Goal: Task Accomplishment & Management: Manage account settings

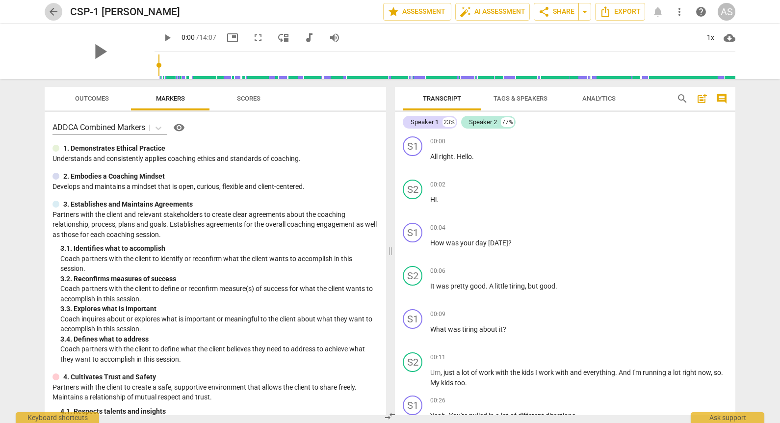
click at [54, 11] on span "arrow_back" at bounding box center [54, 12] width 12 height 12
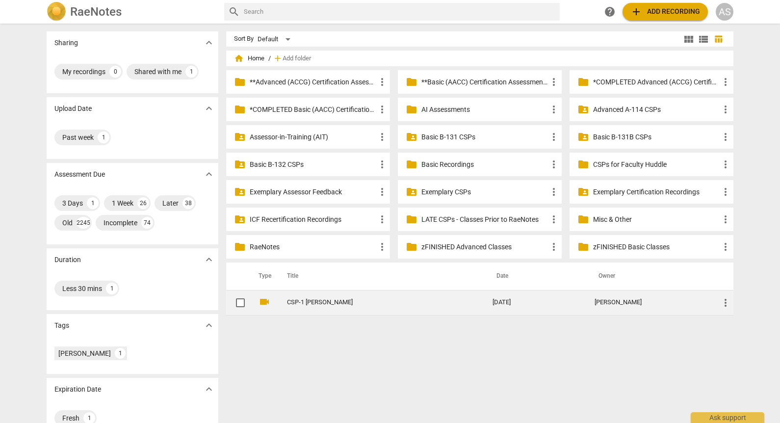
click at [496, 298] on td "2025-09-17" at bounding box center [536, 302] width 102 height 25
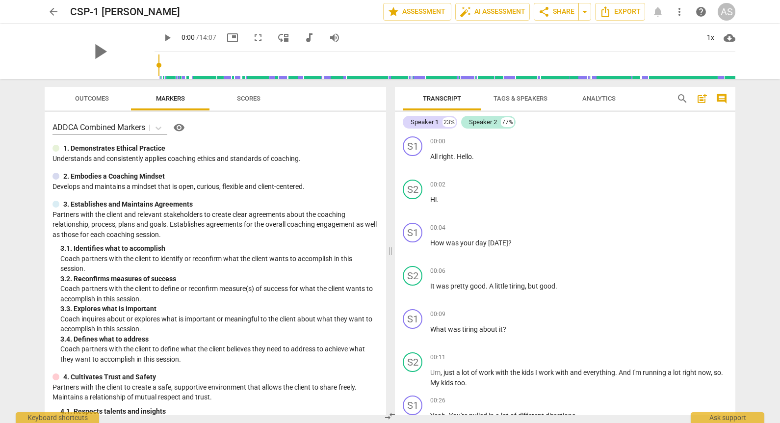
click at [51, 9] on span "arrow_back" at bounding box center [54, 12] width 12 height 12
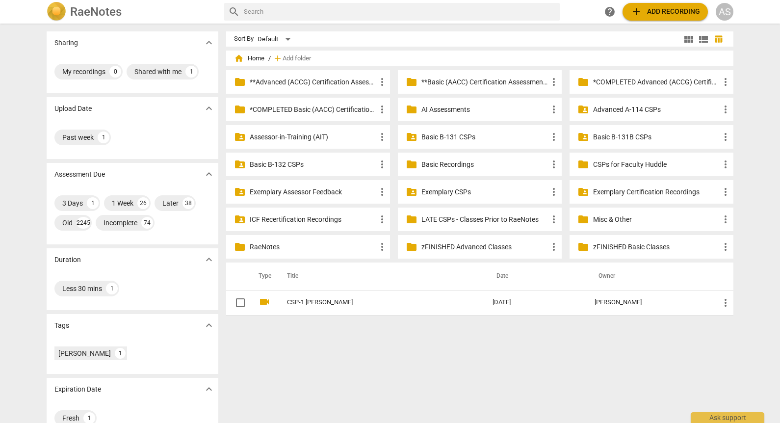
click at [356, 295] on td "CSP-1 Stephanie Manelli" at bounding box center [379, 302] width 209 height 25
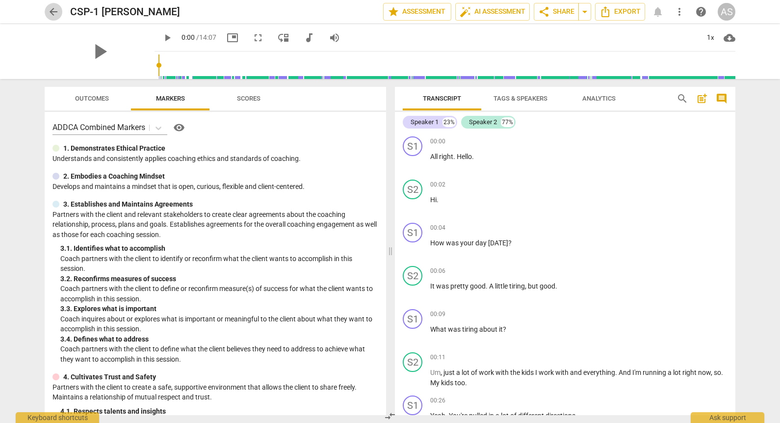
click at [56, 8] on span "arrow_back" at bounding box center [54, 12] width 12 height 12
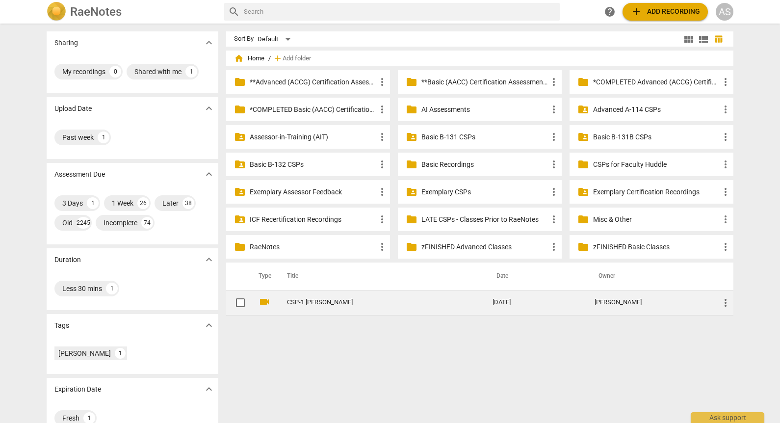
click at [699, 303] on div "Stephanie Manelli" at bounding box center [648, 302] width 109 height 7
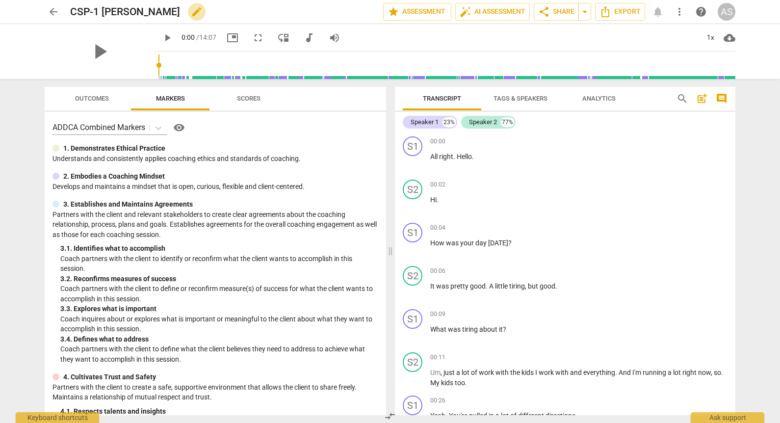
click at [195, 13] on span "edit" at bounding box center [197, 12] width 12 height 12
drag, startPoint x: 103, startPoint y: 7, endPoint x: 45, endPoint y: 8, distance: 58.4
click at [46, 8] on div "arrow_back CSP-1 Stephanie Manelli done clear star Assessment auto_fix_high AI …" at bounding box center [390, 11] width 690 height 19
type input "StephanieManelli_B132_CSP1"
click at [343, 16] on span "done" at bounding box center [349, 12] width 12 height 12
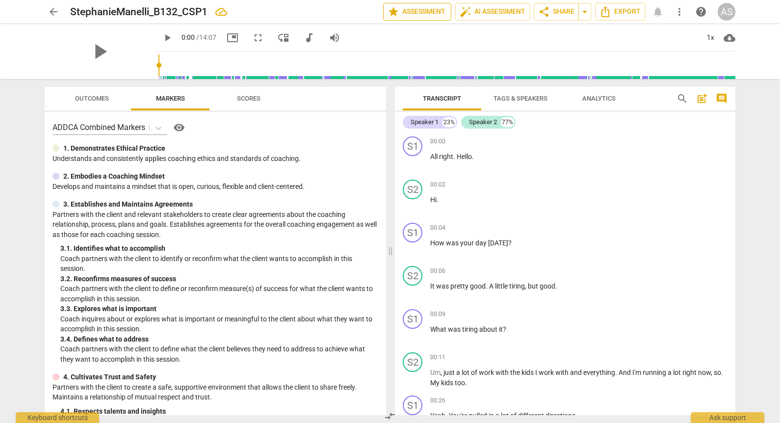
click at [410, 15] on span "star Assessment" at bounding box center [416, 12] width 59 height 12
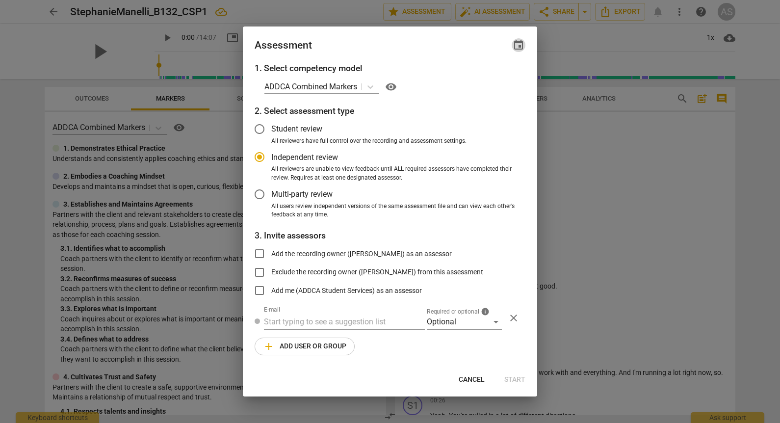
click at [520, 43] on span "event" at bounding box center [518, 45] width 12 height 12
radio input "false"
click at [488, 78] on input "date" at bounding box center [459, 79] width 69 height 14
type input "2025-10-08"
click at [377, 49] on div at bounding box center [390, 211] width 780 height 423
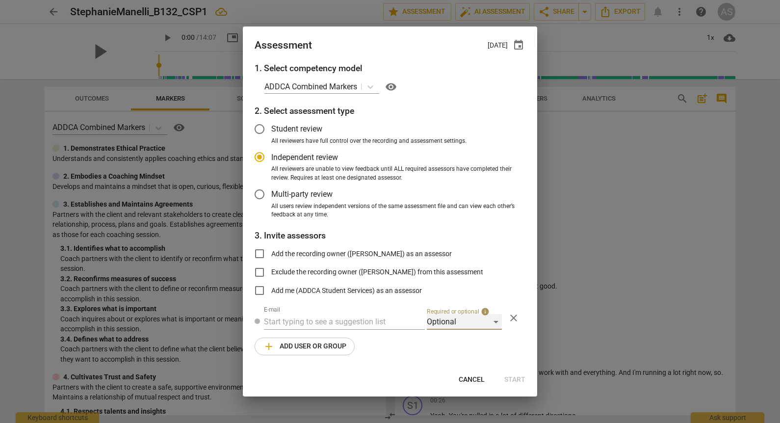
click at [453, 322] on div "Optional" at bounding box center [464, 322] width 75 height 16
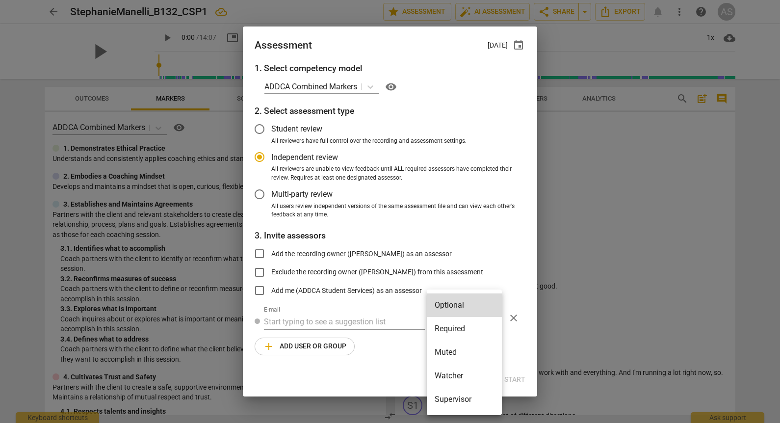
click at [458, 328] on li "Required" at bounding box center [464, 329] width 75 height 24
radio input "false"
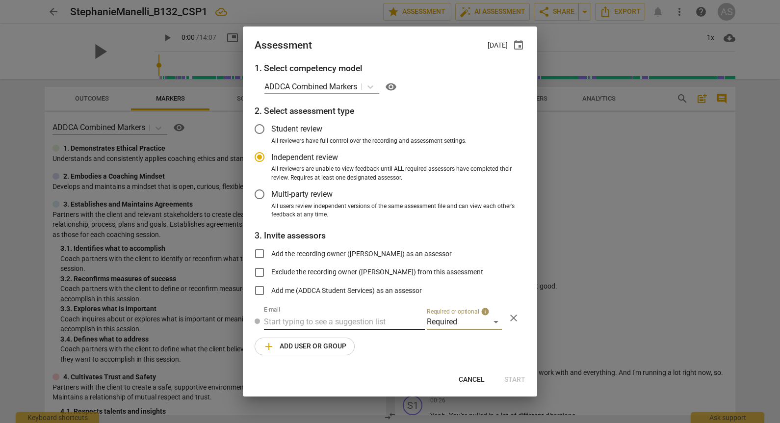
click at [337, 324] on input "text" at bounding box center [344, 322] width 161 height 16
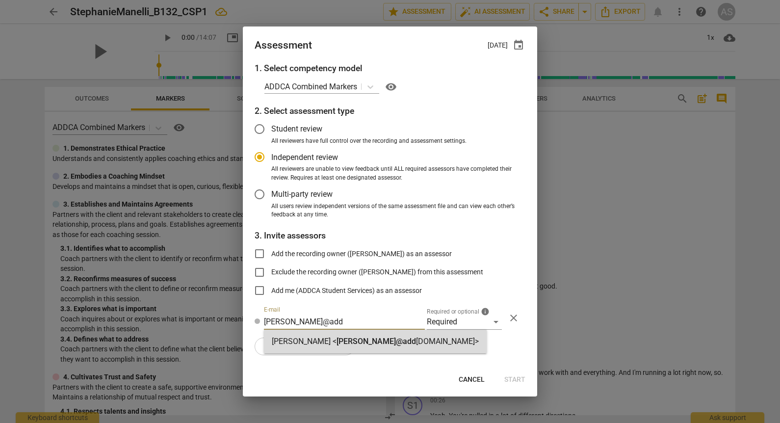
type input "lois@add"
click at [321, 348] on div "Lois Liu < lois@add ca.com>" at bounding box center [375, 342] width 223 height 24
radio input "false"
type input "Lois Liu <lois@addca.com>"
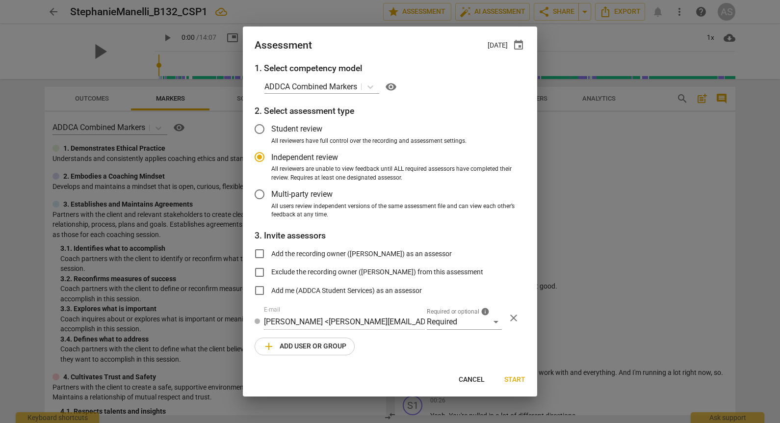
click at [310, 345] on span "add Add user or group" at bounding box center [304, 346] width 83 height 12
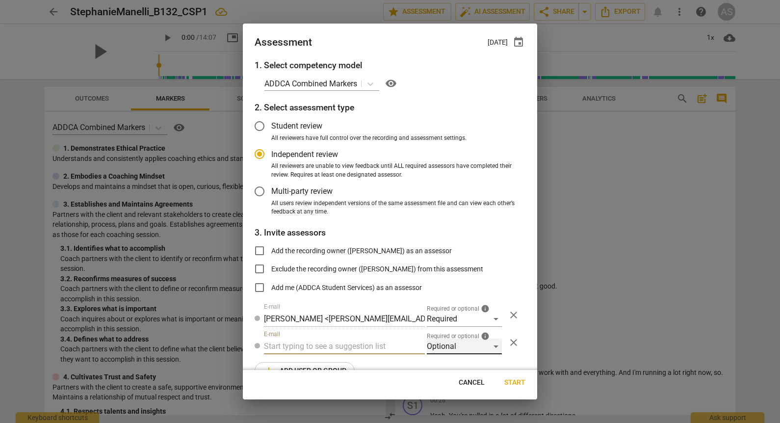
click at [440, 345] on div "Optional" at bounding box center [464, 346] width 75 height 16
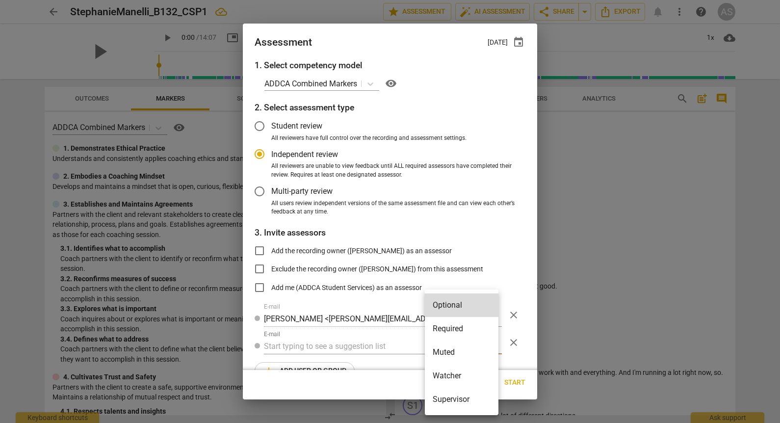
click at [448, 356] on li "Muted" at bounding box center [462, 352] width 74 height 24
radio input "false"
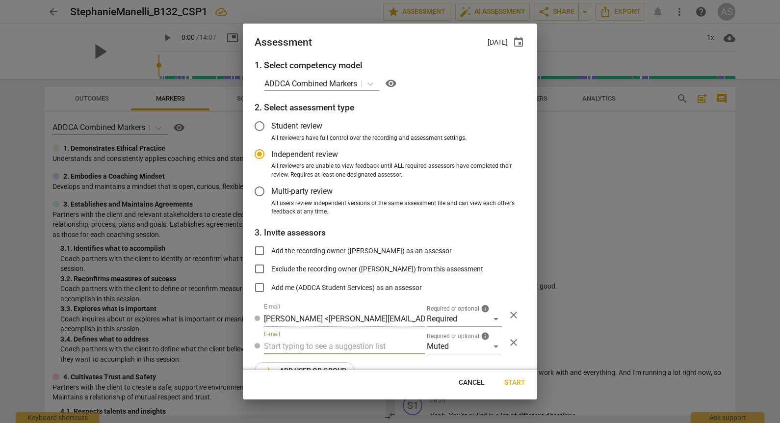
click at [349, 345] on input "text" at bounding box center [344, 346] width 161 height 16
type input "132"
click at [336, 363] on div "Basic B- 132 CSPs" at bounding box center [343, 366] width 159 height 24
radio input "false"
type input "Basic B-132 CSPs"
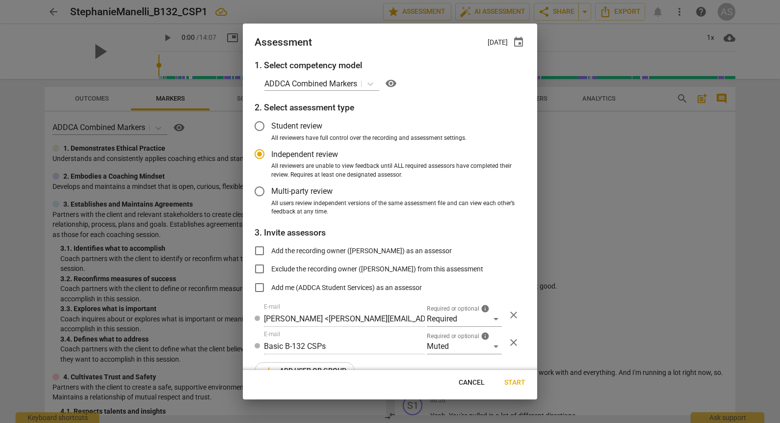
click at [511, 379] on span "Start" at bounding box center [514, 383] width 21 height 10
radio input "false"
type input "Ho Thao <hothao2712@gmail.com>"
type input "Kate Sowden <kate.e.sowden@gmail.com>"
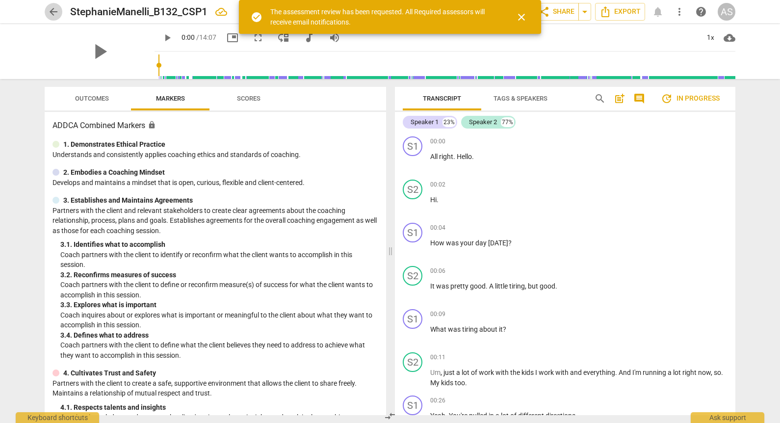
click at [58, 13] on span "arrow_back" at bounding box center [54, 12] width 12 height 12
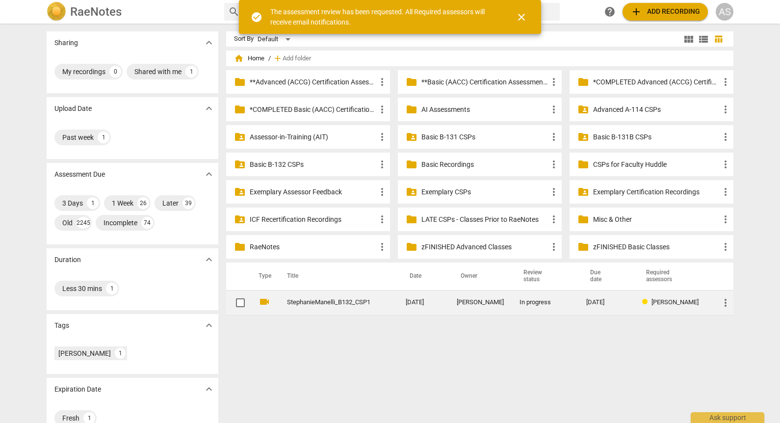
click at [722, 303] on span "more_vert" at bounding box center [725, 303] width 12 height 12
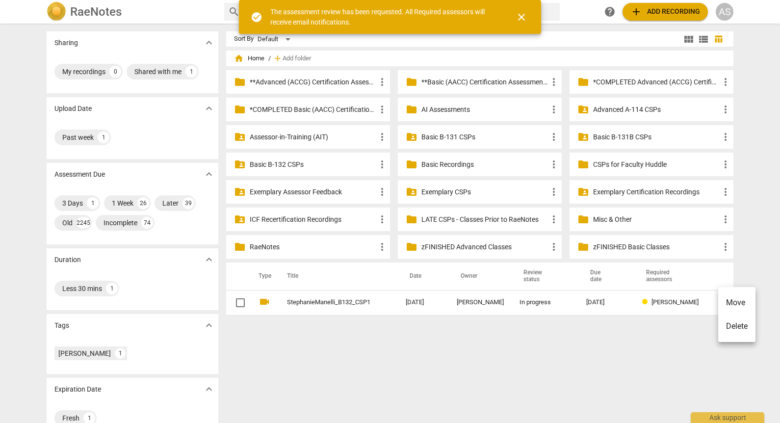
click at [742, 305] on li "Move" at bounding box center [736, 303] width 37 height 24
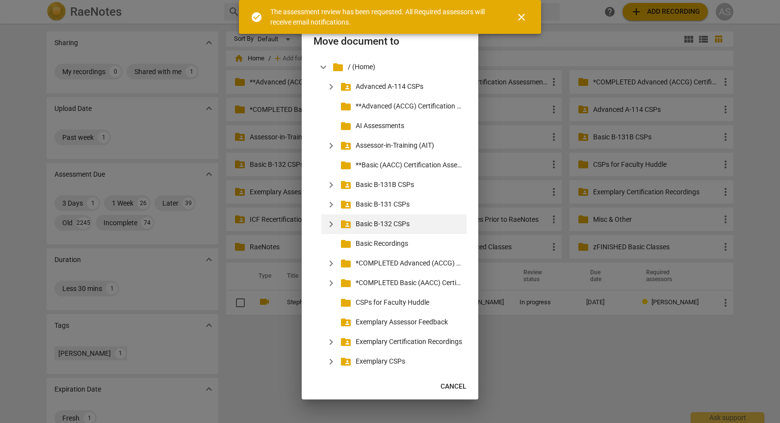
click at [333, 222] on span "expand_more" at bounding box center [331, 224] width 12 height 12
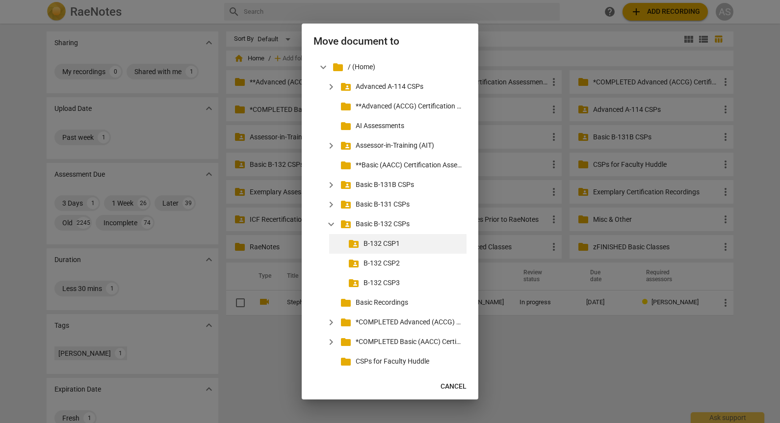
click at [364, 243] on p "B-132 CSP1" at bounding box center [412, 243] width 99 height 10
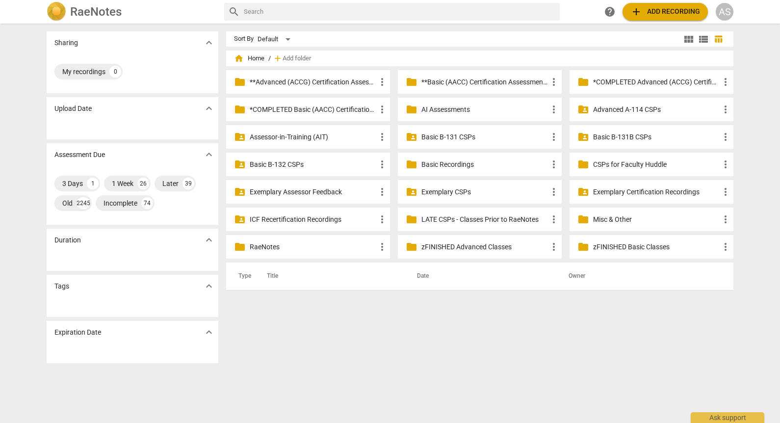
click at [300, 160] on p "Basic B-132 CSPs" at bounding box center [313, 164] width 127 height 10
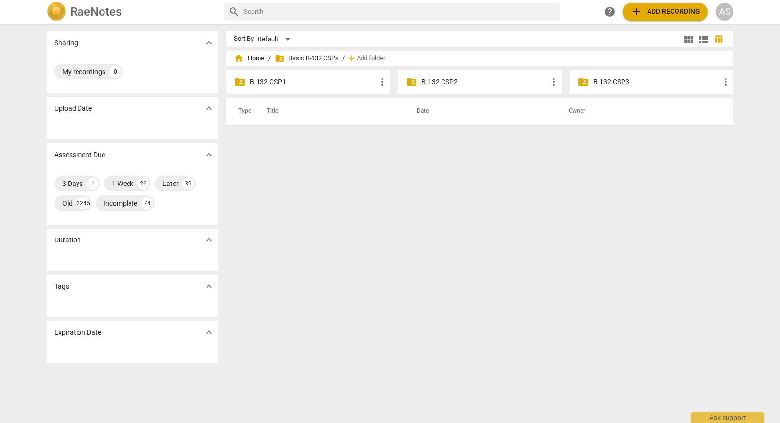
click at [335, 84] on p "B-132 CSP1" at bounding box center [313, 82] width 127 height 10
